Goal: Task Accomplishment & Management: Manage account settings

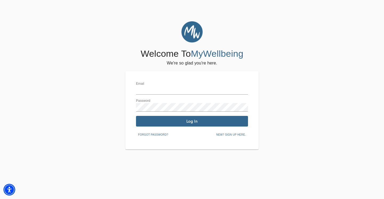
type input "[PERSON_NAME][EMAIL_ADDRESS][DOMAIN_NAME]"
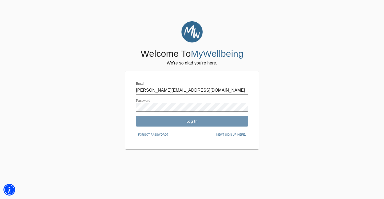
click at [175, 120] on span "Log In" at bounding box center [192, 121] width 108 height 5
